Goal: Task Accomplishment & Management: Manage account settings

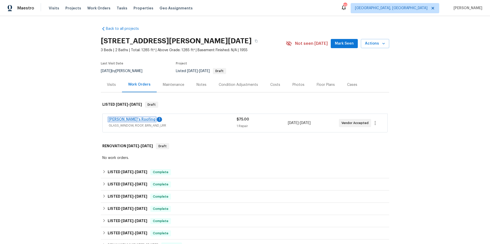
click at [121, 121] on link "[PERSON_NAME]'s Roofing" at bounding box center [132, 120] width 47 height 4
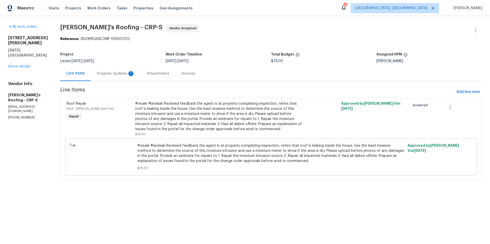
click at [117, 74] on div "Progress Updates 1" at bounding box center [116, 73] width 38 height 5
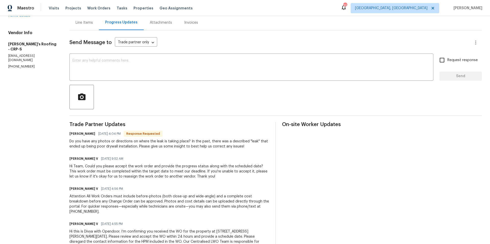
scroll to position [29, 0]
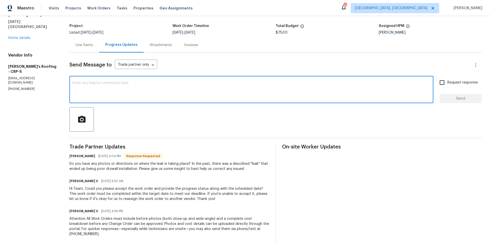
click at [115, 82] on textarea at bounding box center [251, 90] width 358 height 18
click at [197, 86] on textarea "Water is coming in the breezeway area where there is flat roof." at bounding box center [251, 90] width 358 height 18
type textarea "Water is coming in the breezeway area where there is flat roof."
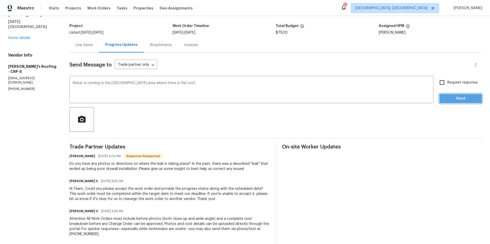
click at [367, 100] on span "Send" at bounding box center [460, 99] width 34 height 6
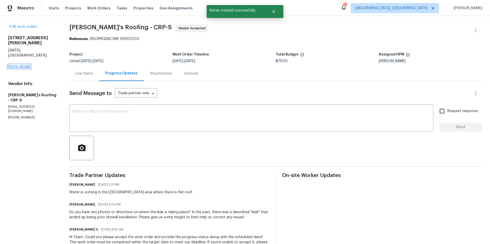
click at [19, 65] on link "Home details" at bounding box center [19, 67] width 22 height 4
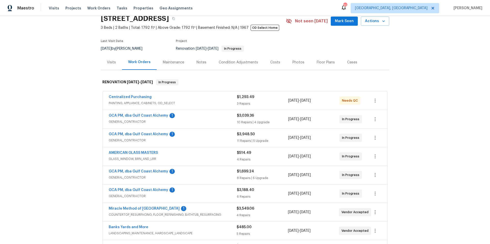
scroll to position [45, 0]
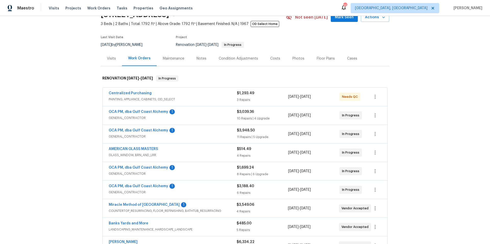
scroll to position [102, 0]
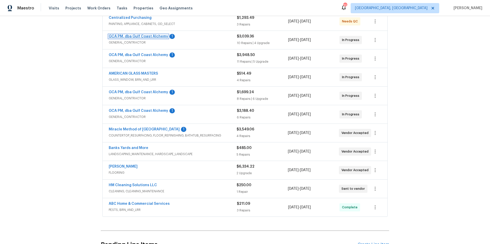
click at [136, 37] on link "GCA PM, dba Gulf Coast Alchemy" at bounding box center [138, 37] width 59 height 4
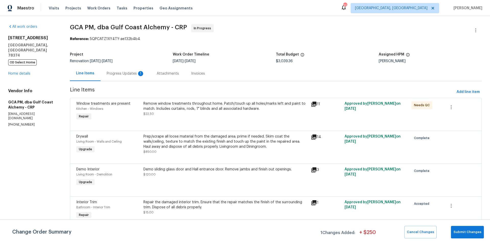
scroll to position [1, 0]
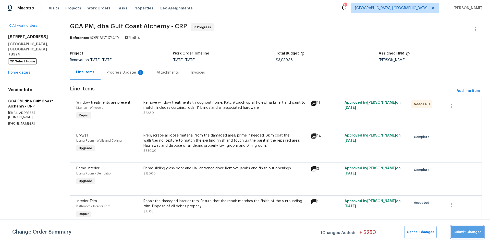
click at [478, 234] on span "Submit Changes" at bounding box center [467, 233] width 28 height 6
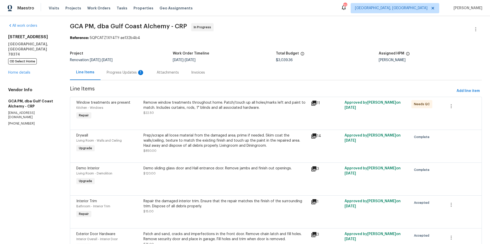
click at [121, 72] on div "Progress Updates 1" at bounding box center [126, 72] width 38 height 5
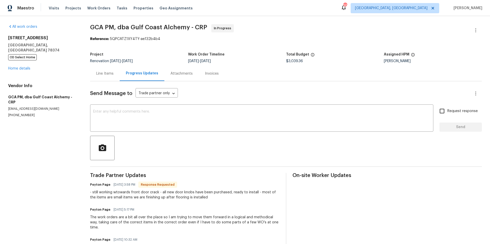
click at [106, 72] on div "Line Items" at bounding box center [104, 73] width 17 height 5
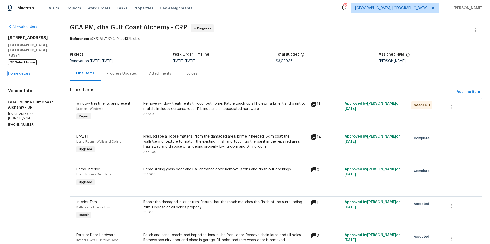
click at [16, 72] on link "Home details" at bounding box center [19, 74] width 22 height 4
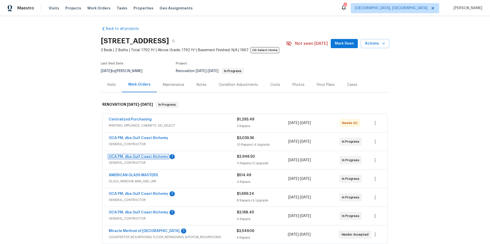
click at [148, 158] on link "GCA PM, dba Gulf Coast Alchemy" at bounding box center [138, 157] width 59 height 4
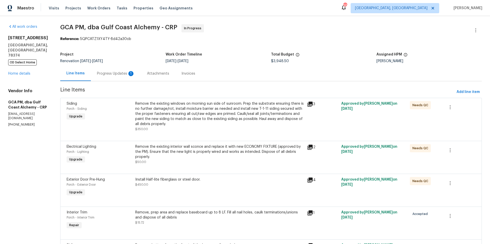
click at [130, 75] on div "Progress Updates 1" at bounding box center [116, 73] width 38 height 5
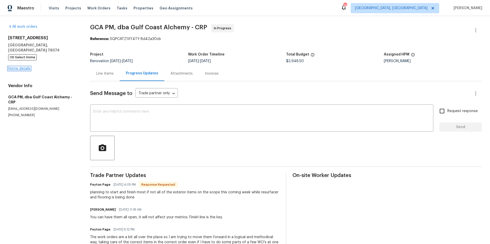
click at [9, 67] on link "Home details" at bounding box center [19, 69] width 22 height 4
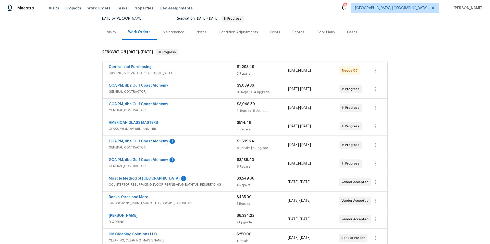
scroll to position [94, 0]
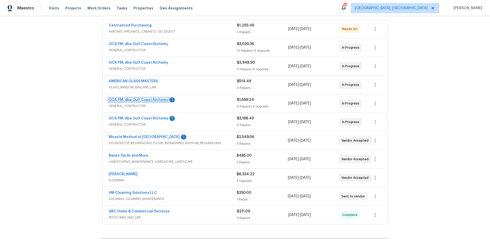
click at [135, 100] on link "GCA PM, dba Gulf Coast Alchemy" at bounding box center [138, 100] width 59 height 4
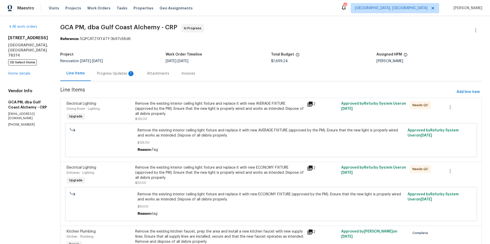
click at [113, 74] on div "Progress Updates 1" at bounding box center [116, 73] width 38 height 5
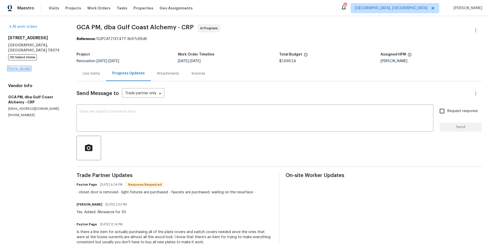
click at [19, 67] on link "Home details" at bounding box center [19, 69] width 22 height 4
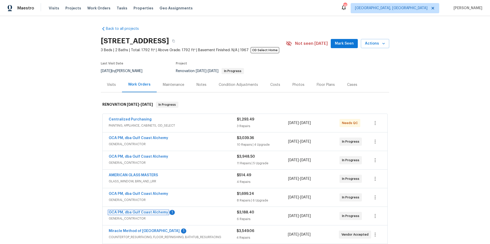
click at [154, 211] on link "GCA PM, dba Gulf Coast Alchemy" at bounding box center [138, 213] width 59 height 4
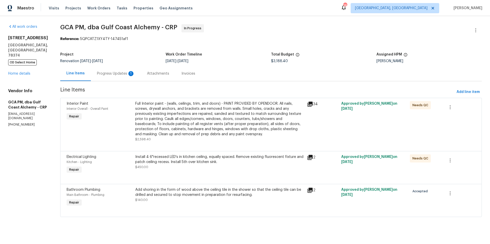
click at [148, 117] on div "Full Interior paint - (walls, ceilings, trim, and doors) - PAINT PROVIDED BY OP…" at bounding box center [219, 119] width 169 height 36
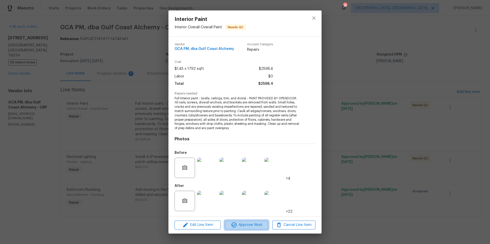
click at [259, 228] on button "Approve Work" at bounding box center [246, 225] width 43 height 9
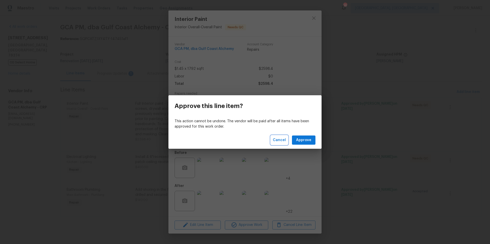
click at [278, 143] on span "Cancel" at bounding box center [279, 140] width 13 height 6
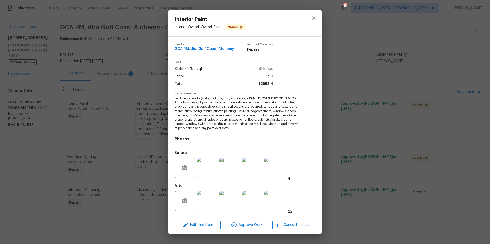
click at [118, 140] on div "Interior Paint Interior Overall - Overall Paint Needs QC Vendor GCA PM, dba Gul…" at bounding box center [245, 122] width 490 height 244
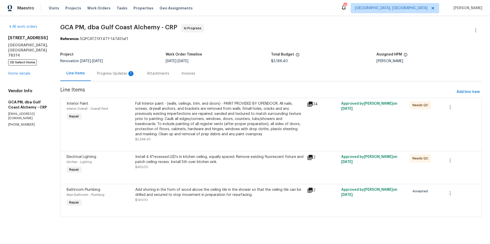
click at [310, 158] on icon at bounding box center [310, 158] width 6 height 6
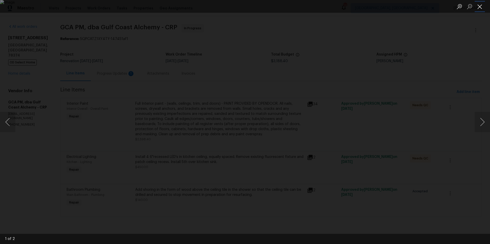
click at [478, 9] on button "Close lightbox" at bounding box center [479, 6] width 10 height 9
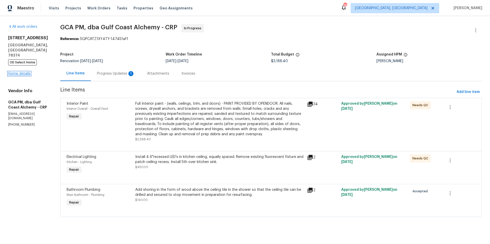
click at [18, 72] on link "Home details" at bounding box center [19, 74] width 22 height 4
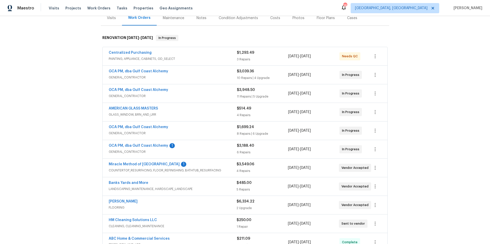
scroll to position [68, 0]
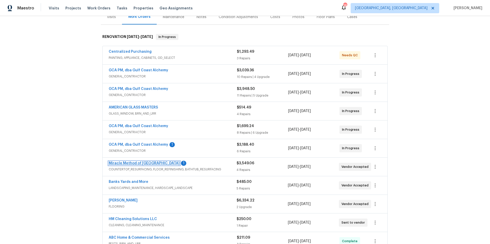
click at [129, 164] on link "Miracle Method of Corpus Christi" at bounding box center [144, 164] width 71 height 4
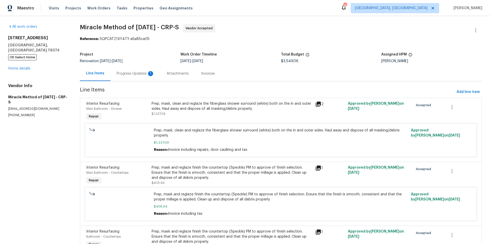
click at [133, 75] on div "Progress Updates 1" at bounding box center [136, 73] width 38 height 5
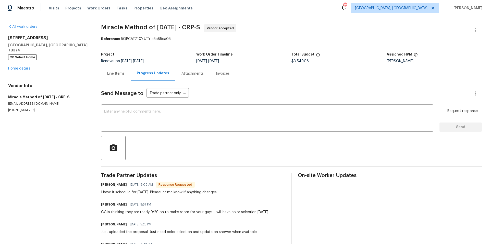
click at [115, 74] on div "Line Items" at bounding box center [115, 73] width 17 height 5
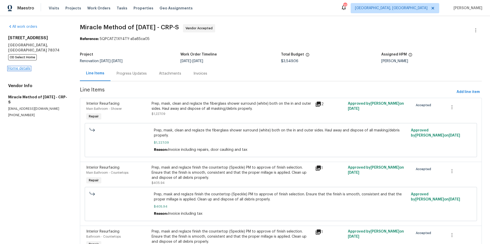
click at [18, 67] on link "Home details" at bounding box center [19, 69] width 22 height 4
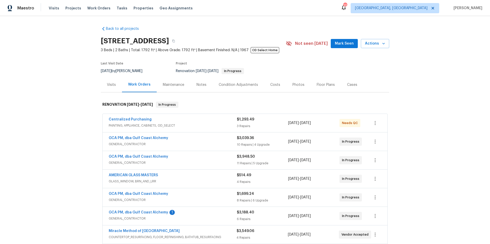
click at [155, 216] on span "GENERAL_CONTRACTOR" at bounding box center [173, 218] width 128 height 5
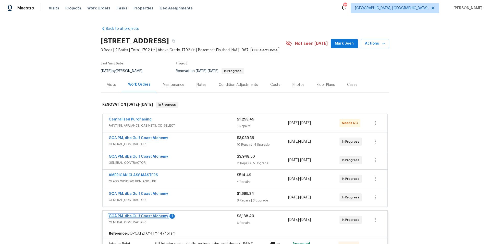
click at [155, 215] on link "GCA PM, dba Gulf Coast Alchemy" at bounding box center [138, 217] width 59 height 4
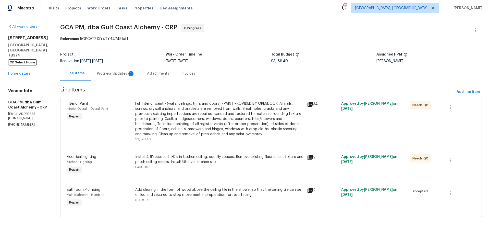
click at [120, 75] on div "Progress Updates 1" at bounding box center [116, 73] width 38 height 5
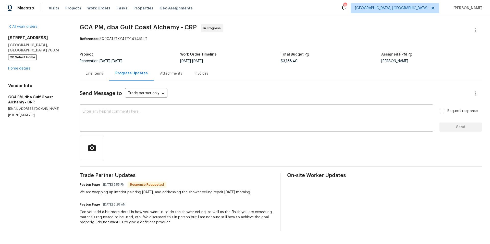
click at [98, 115] on textarea at bounding box center [256, 119] width 347 height 18
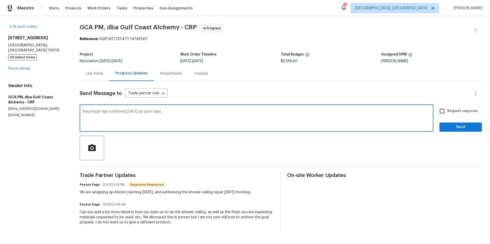
drag, startPoint x: 83, startPoint y: 111, endPoint x: 186, endPoint y: 111, distance: 102.8
click at [186, 111] on textarea "Resurfacer has confirmed Tues 9/30 as start date." at bounding box center [256, 119] width 347 height 18
type textarea "Resurfacer has confirmed Tues 9/30 as start date."
click at [447, 130] on span "Send" at bounding box center [460, 127] width 34 height 6
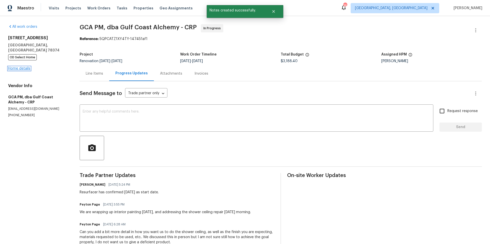
click at [27, 67] on link "Home details" at bounding box center [19, 69] width 22 height 4
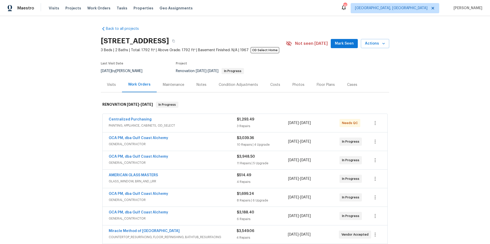
click at [202, 85] on div "Notes" at bounding box center [201, 84] width 10 height 5
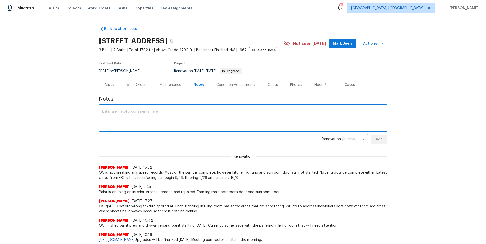
click at [115, 110] on textarea at bounding box center [243, 119] width 282 height 18
paste textarea "Resurfacer has confirmed Tues 9/30 as start date."
click at [204, 123] on textarea "Resurfacer has confirmed Tues 9/30 as start date.1" at bounding box center [243, 119] width 282 height 18
drag, startPoint x: 251, startPoint y: 127, endPoint x: 253, endPoint y: 126, distance: 2.6
click at [251, 127] on textarea "Resurfacer has confirmed Tues 9/30 as start date. Flooring schedule 9/29. Will …" at bounding box center [243, 119] width 282 height 18
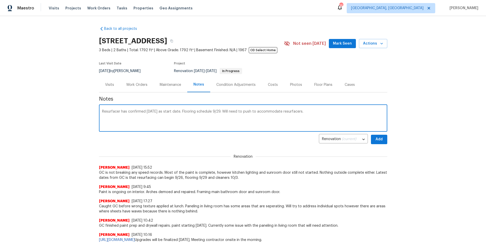
type textarea "Resurfacer has confirmed Tues 9/30 as start date. Flooring schedule 9/29. Will …"
click at [375, 138] on span "Add" at bounding box center [379, 139] width 8 height 6
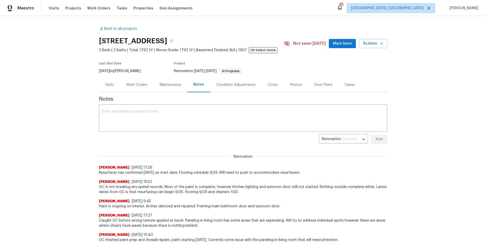
click at [137, 84] on div "Work Orders" at bounding box center [136, 84] width 21 height 5
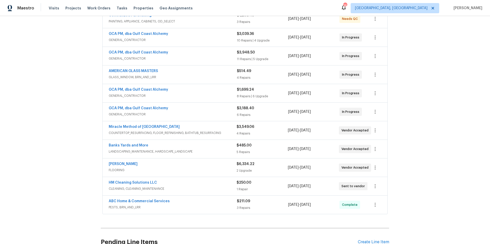
scroll to position [140, 0]
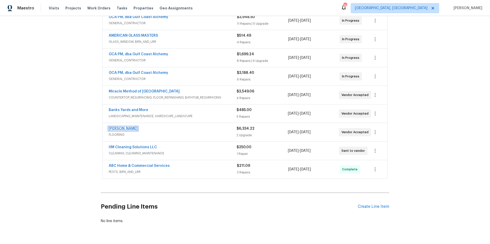
click at [129, 129] on link "[PERSON_NAME]" at bounding box center [123, 129] width 29 height 4
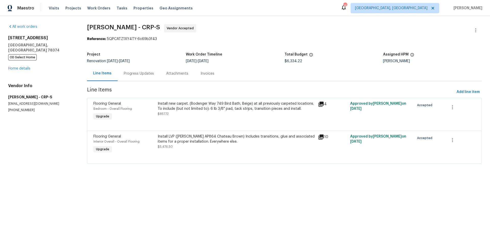
click at [129, 72] on div "Progress Updates" at bounding box center [139, 73] width 30 height 5
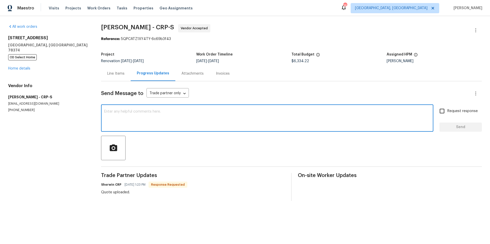
click at [124, 118] on textarea at bounding box center [267, 119] width 326 height 18
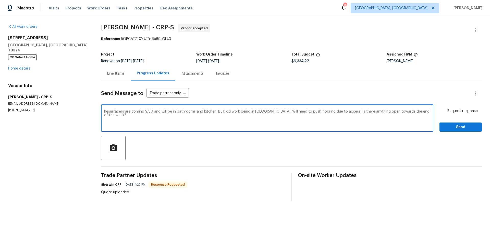
type textarea "Resurfacers are coming 9/30 and will be in bathrooms and kitchen. Bulk od work …"
drag, startPoint x: 438, startPoint y: 109, endPoint x: 439, endPoint y: 113, distance: 4.7
click at [438, 109] on input "Request response" at bounding box center [441, 111] width 11 height 11
checkbox input "true"
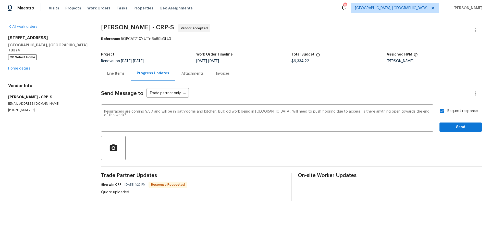
click at [441, 123] on div "Request response Send" at bounding box center [460, 119] width 42 height 26
click at [455, 128] on span "Send" at bounding box center [460, 127] width 34 height 6
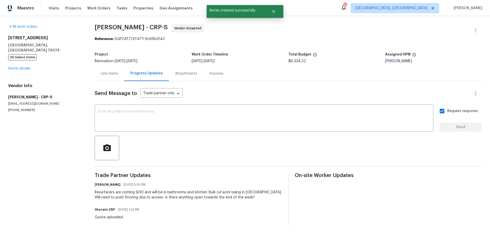
drag, startPoint x: 31, startPoint y: 63, endPoint x: 23, endPoint y: 65, distance: 8.0
click at [31, 63] on div "215 Pecos Dr Portland, TX 78374 OD Select Home Home details" at bounding box center [45, 53] width 74 height 36
click at [23, 65] on div "215 Pecos Dr Portland, TX 78374 OD Select Home Home details" at bounding box center [45, 53] width 74 height 36
click at [23, 67] on link "Home details" at bounding box center [19, 69] width 22 height 4
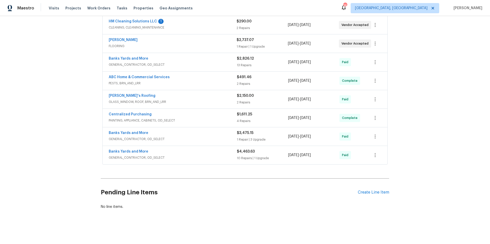
scroll to position [23, 0]
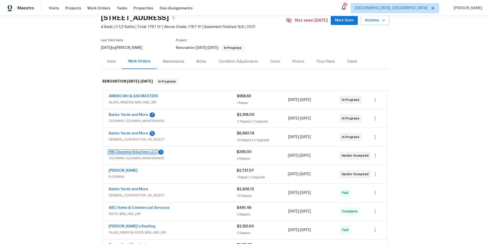
click at [139, 150] on link "HM Cleaning Solutions LLC" at bounding box center [133, 152] width 48 height 4
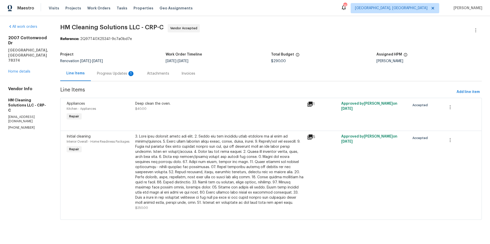
click at [126, 76] on div "Progress Updates 1" at bounding box center [116, 73] width 38 height 5
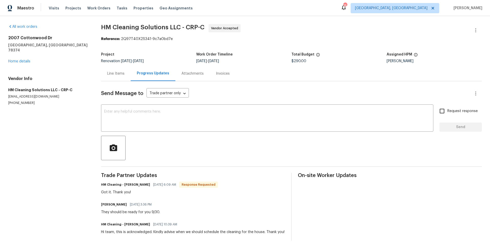
click at [116, 73] on div "Line Items" at bounding box center [115, 73] width 17 height 5
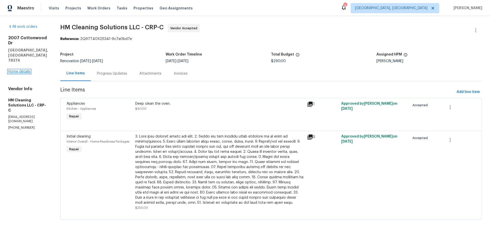
click at [8, 70] on link "Home details" at bounding box center [19, 72] width 22 height 4
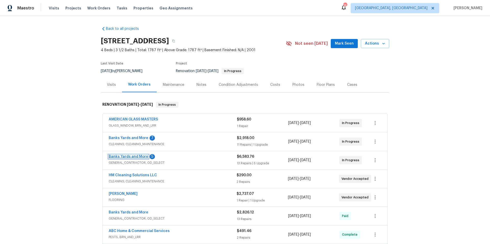
click at [126, 156] on link "Banks Yards and More" at bounding box center [129, 157] width 40 height 4
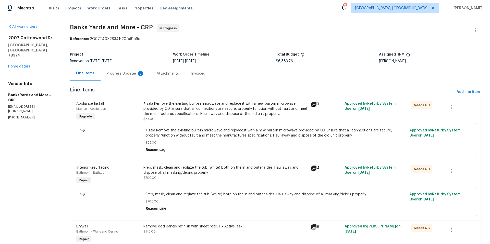
click at [113, 75] on div "Progress Updates 5" at bounding box center [126, 73] width 38 height 5
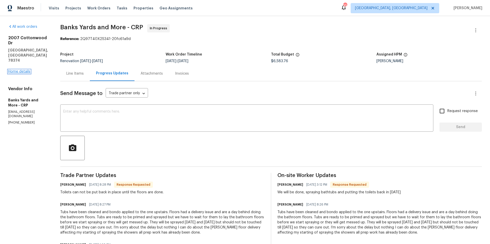
click at [24, 70] on link "Home details" at bounding box center [19, 72] width 22 height 4
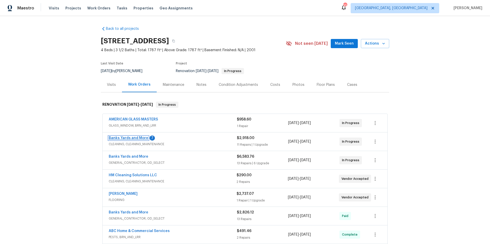
click at [127, 137] on link "Banks Yards and More" at bounding box center [129, 138] width 40 height 4
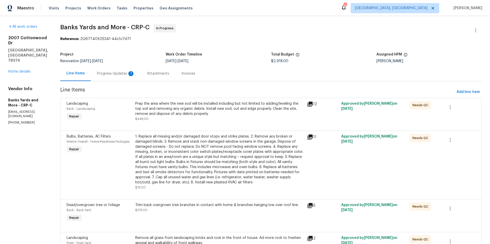
click at [120, 73] on div "Progress Updates 7" at bounding box center [116, 73] width 38 height 5
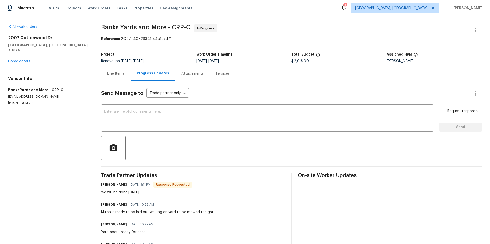
click at [120, 73] on div "Line Items" at bounding box center [115, 73] width 17 height 5
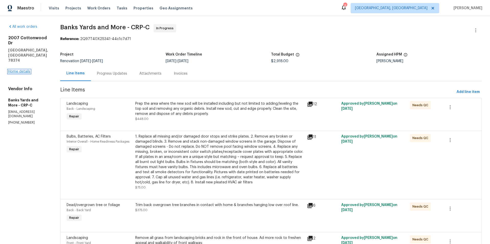
click at [21, 70] on link "Home details" at bounding box center [19, 72] width 22 height 4
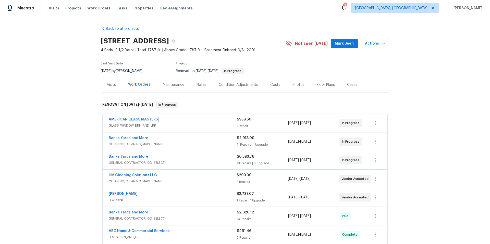
click at [133, 120] on link "AMERICAN GLASS MASTERS" at bounding box center [133, 120] width 49 height 4
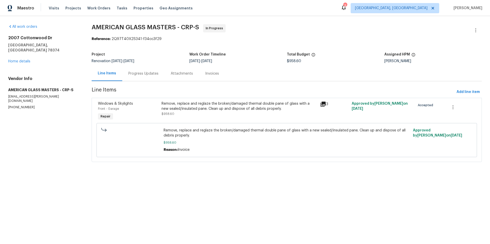
click at [145, 75] on div "Progress Updates" at bounding box center [143, 73] width 30 height 5
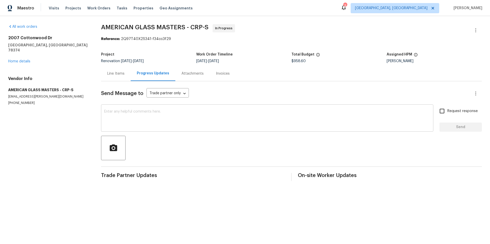
click at [153, 117] on textarea at bounding box center [267, 119] width 326 height 18
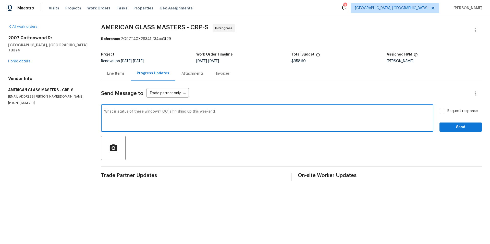
type textarea "What is status of these windows? GC is finishing up this weekend."
click at [440, 110] on input "Request response" at bounding box center [441, 111] width 11 height 11
checkbox input "true"
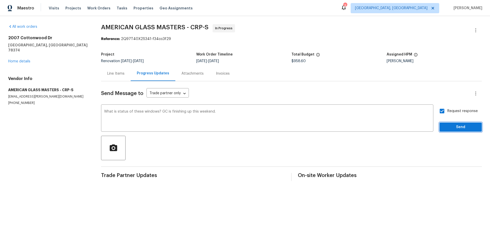
click at [445, 127] on span "Send" at bounding box center [460, 127] width 34 height 6
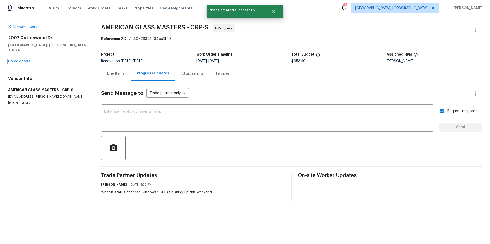
click at [23, 60] on link "Home details" at bounding box center [19, 62] width 22 height 4
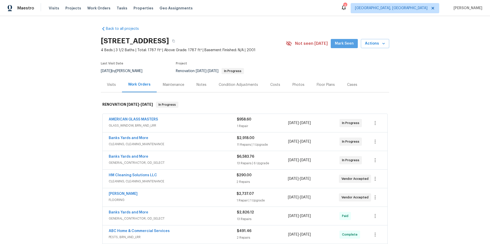
click at [343, 46] on span "Mark Seen" at bounding box center [344, 44] width 19 height 6
click at [198, 85] on div "Notes" at bounding box center [201, 84] width 10 height 5
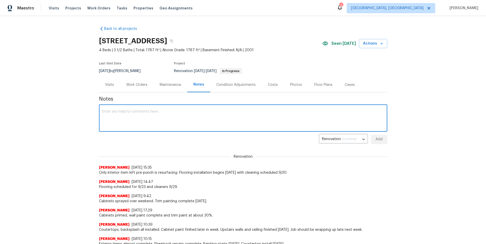
click at [139, 114] on textarea at bounding box center [243, 119] width 282 height 18
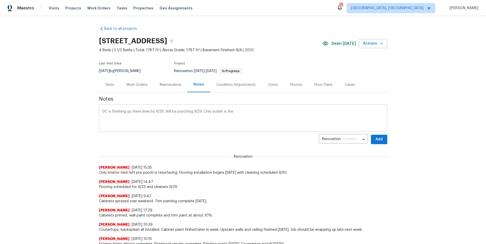
click at [238, 109] on div "GC is finishing up there lines by 9/28. Will be punching 9/29. Only outlier is …" at bounding box center [243, 119] width 288 height 26
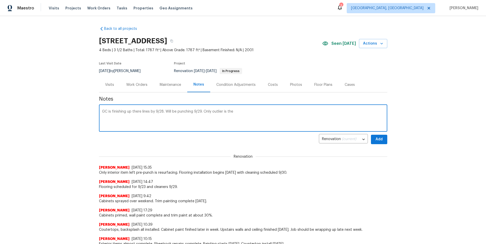
click at [239, 113] on textarea "GC is finishing up there lines by 9/28. Will be punching 9/29. Only outlier is …" at bounding box center [243, 119] width 282 height 18
type textarea "GC is finishing up there lines by 9/28. Will be punching 9/29. Only outlier is …"
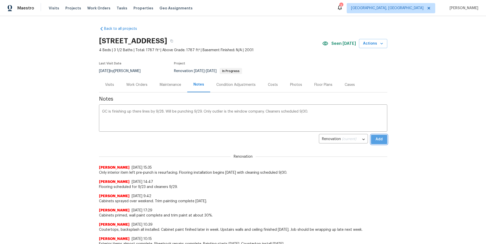
click at [378, 137] on span "Add" at bounding box center [379, 139] width 8 height 6
